Goal: Task Accomplishment & Management: Manage account settings

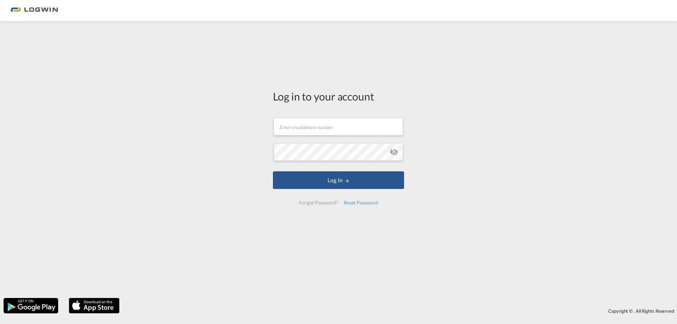
click at [293, 54] on div "Log in to your account Email field is required Password field is required Log I…" at bounding box center [339, 150] width 142 height 251
drag, startPoint x: 284, startPoint y: 0, endPoint x: 139, endPoint y: 82, distance: 166.2
click at [139, 82] on div "Log in to your account Email field is required Password field is required Log I…" at bounding box center [338, 160] width 677 height 270
click at [304, 126] on input "text" at bounding box center [338, 127] width 129 height 18
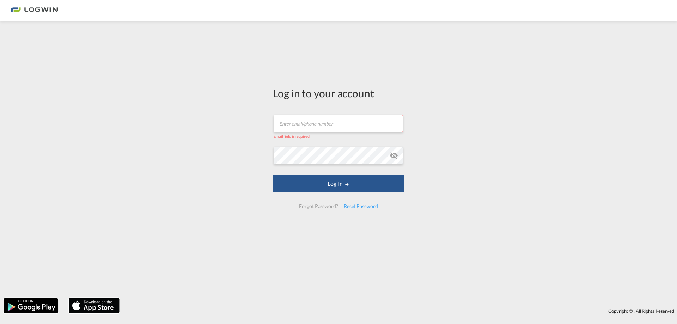
click at [324, 127] on input "text" at bounding box center [338, 124] width 129 height 18
paste input "[PERSON_NAME][EMAIL_ADDRESS][DOMAIN_NAME]"
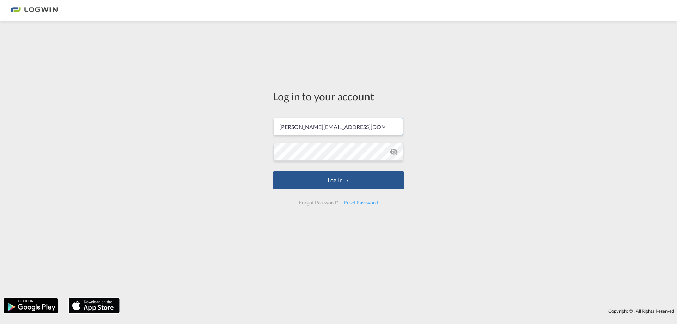
type input "[PERSON_NAME][EMAIL_ADDRESS][DOMAIN_NAME]"
click at [313, 180] on button "Log In" at bounding box center [338, 180] width 131 height 18
